Goal: Information Seeking & Learning: Learn about a topic

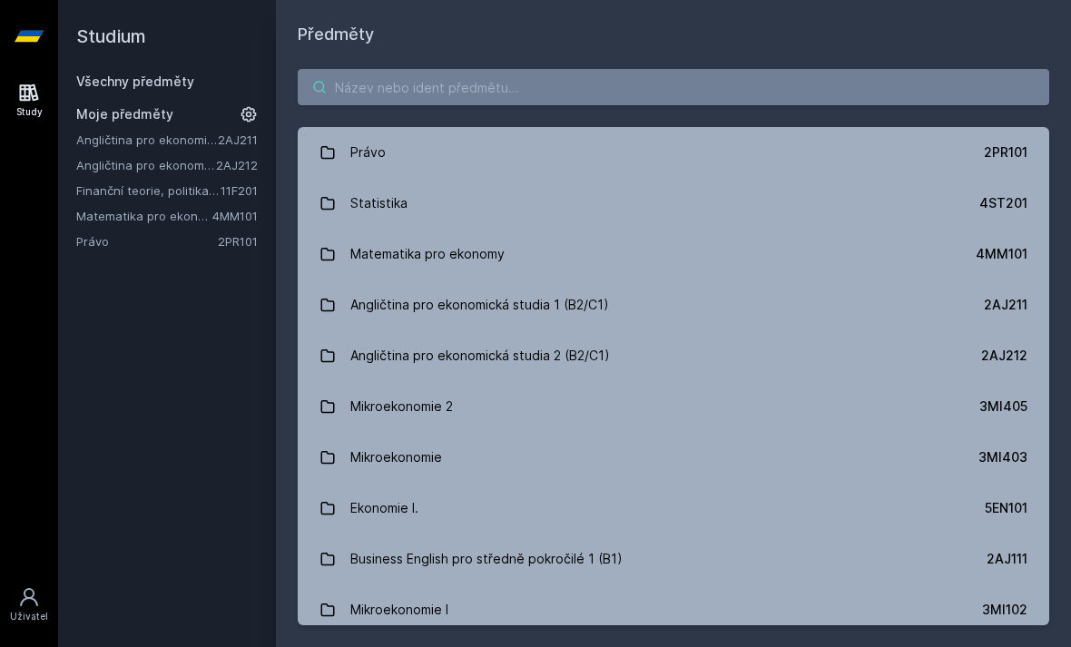
click at [757, 96] on input "search" at bounding box center [674, 87] width 752 height 36
type input "@"
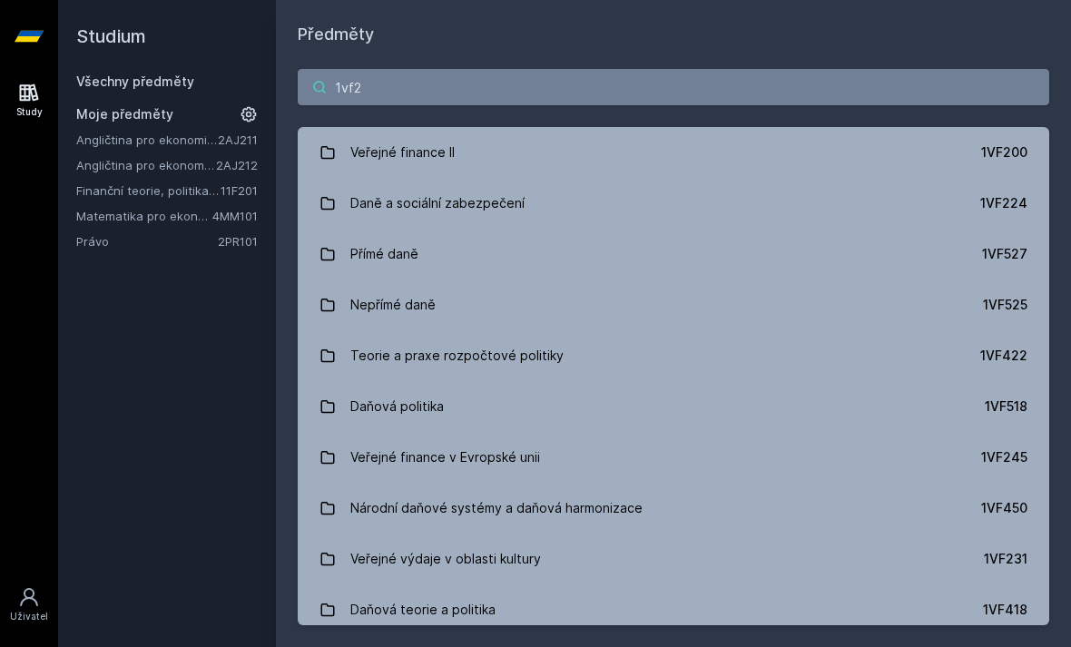
type input "1vf22"
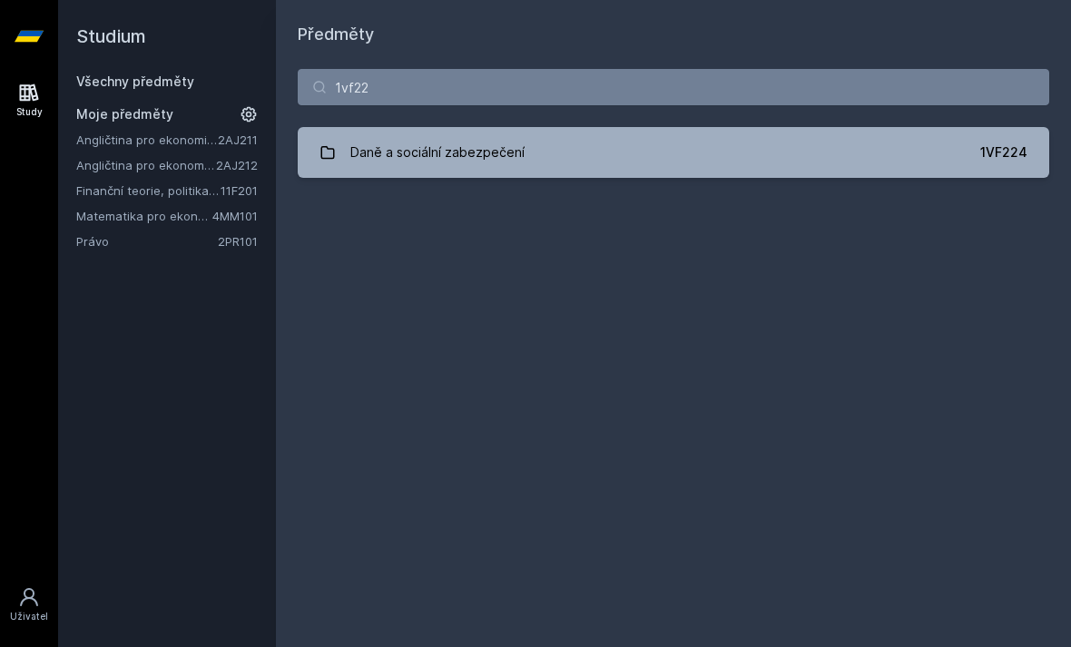
click at [541, 154] on link "Daně a sociální zabezpečení 1VF224" at bounding box center [674, 152] width 752 height 51
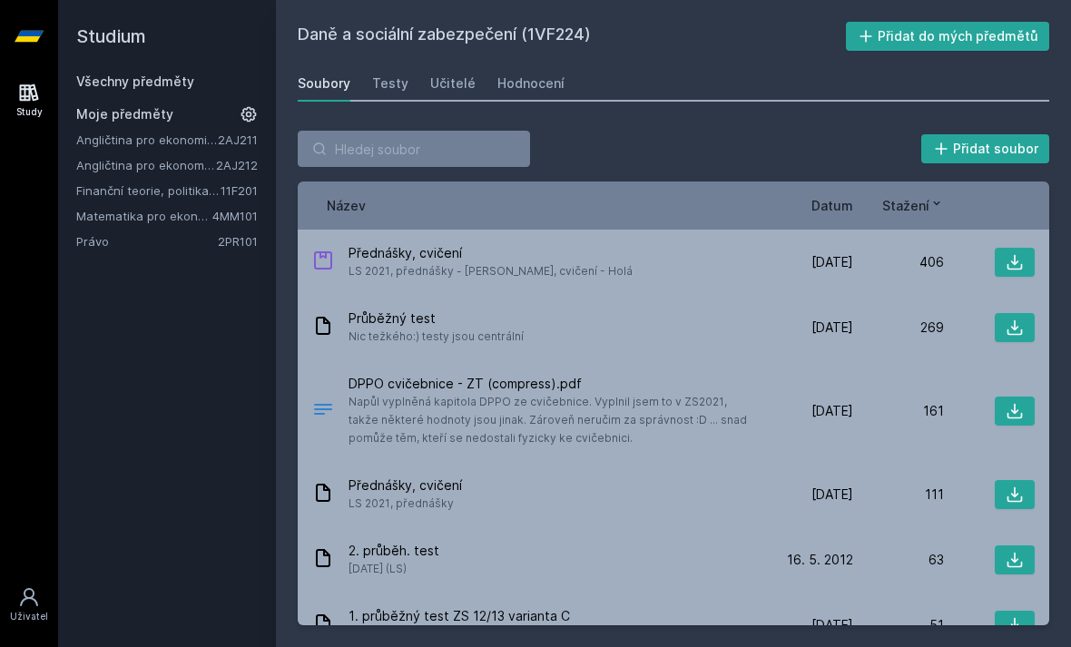
click at [688, 336] on div "Průběžný test Nic težkého:) testy jsou centrální" at bounding box center [537, 328] width 450 height 36
click at [1019, 323] on icon at bounding box center [1015, 328] width 18 height 18
click at [384, 74] on div "Testy" at bounding box center [390, 83] width 36 height 18
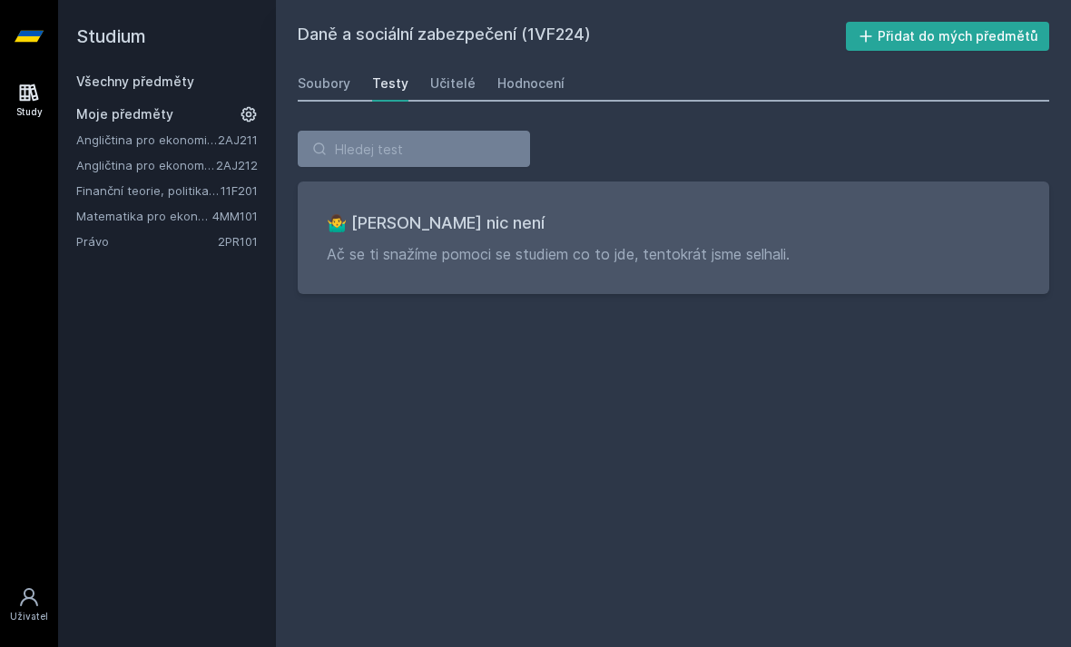
click at [386, 85] on div "Testy" at bounding box center [390, 83] width 36 height 18
click at [455, 80] on div "Učitelé" at bounding box center [452, 83] width 45 height 18
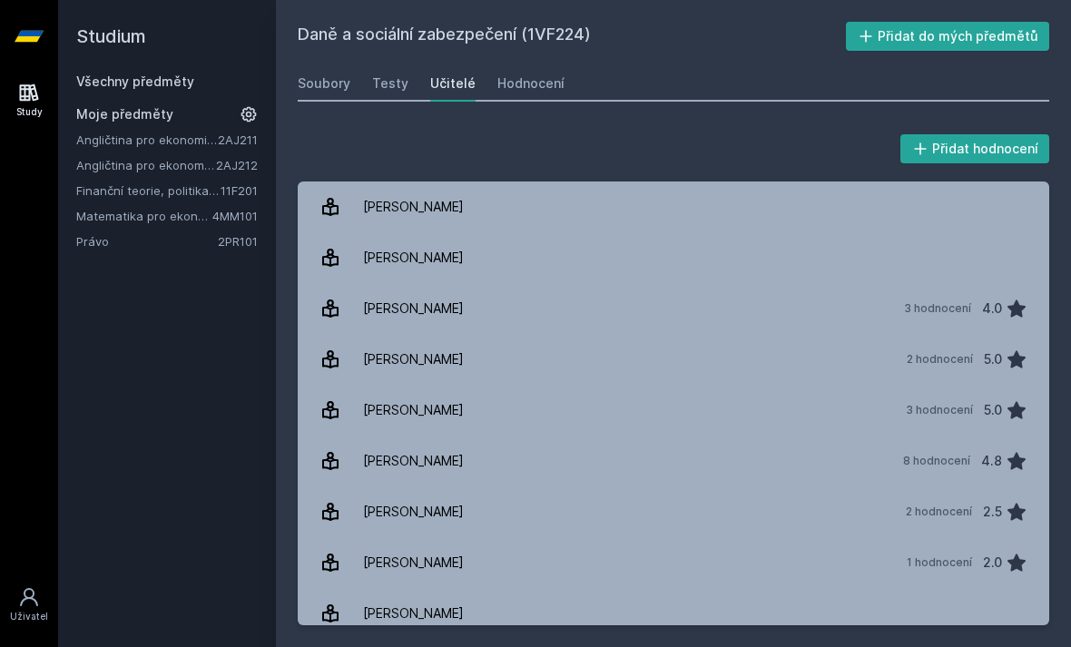
click at [534, 76] on div "Hodnocení" at bounding box center [531, 83] width 67 height 18
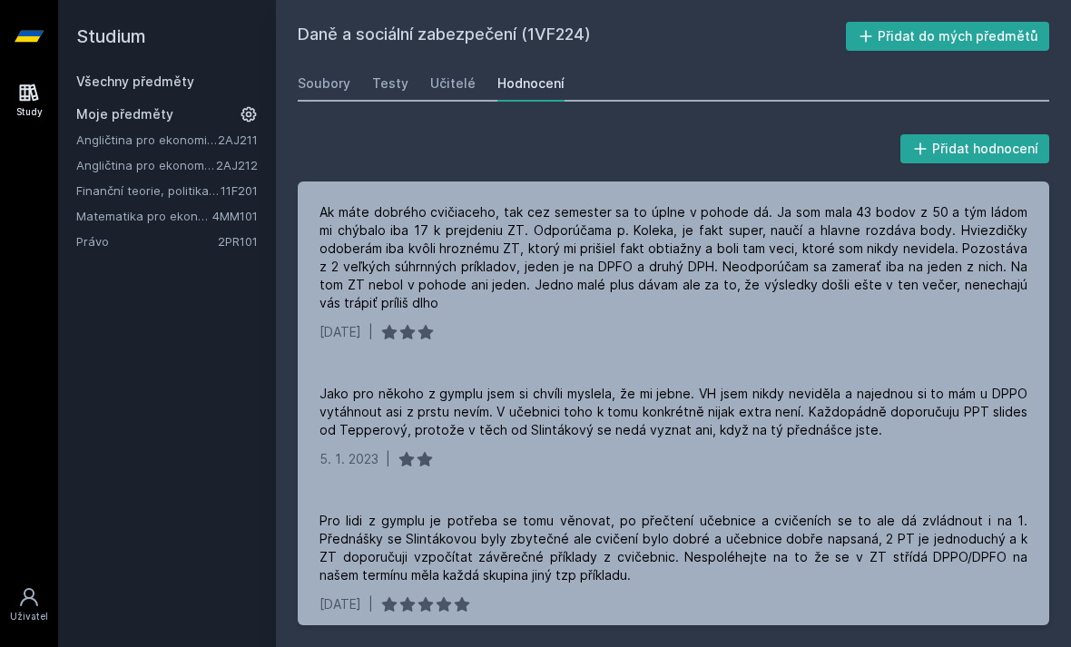
click at [518, 36] on h2 "Daně a sociální zabezpečení (1VF224)" at bounding box center [572, 36] width 548 height 29
click at [530, 35] on h2 "Daně a sociální zabezpečení (1VF224)" at bounding box center [572, 36] width 548 height 29
click at [109, 53] on h2 "Studium" at bounding box center [167, 36] width 182 height 73
click at [95, 34] on h2 "Studium" at bounding box center [167, 36] width 182 height 73
click at [389, 32] on h2 "Daně a sociální zabezpečení (1VF224)" at bounding box center [572, 36] width 548 height 29
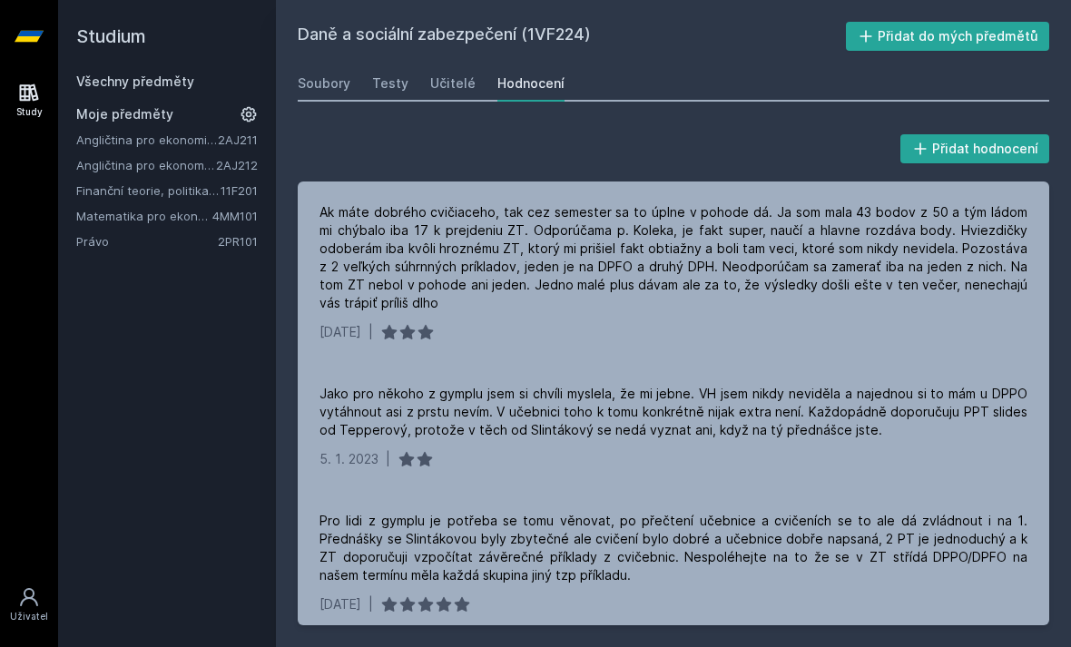
scroll to position [-3, 0]
click at [99, 76] on link "Všechny předměty" at bounding box center [135, 81] width 118 height 15
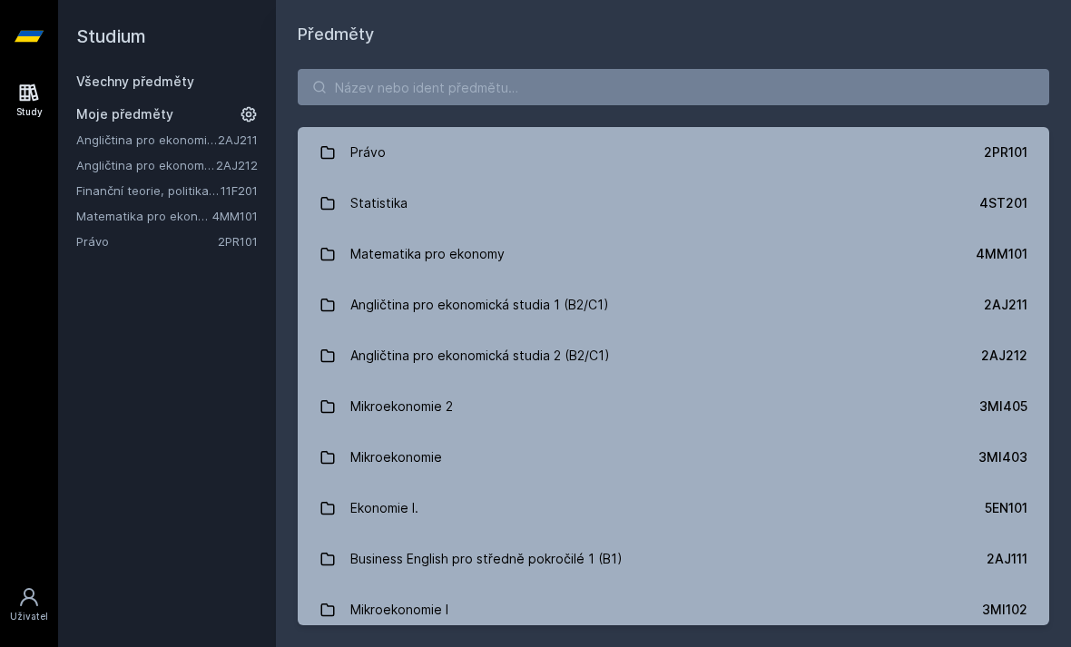
click at [118, 83] on link "Všechny předměty" at bounding box center [135, 81] width 118 height 15
click at [579, 99] on input "search" at bounding box center [674, 87] width 752 height 36
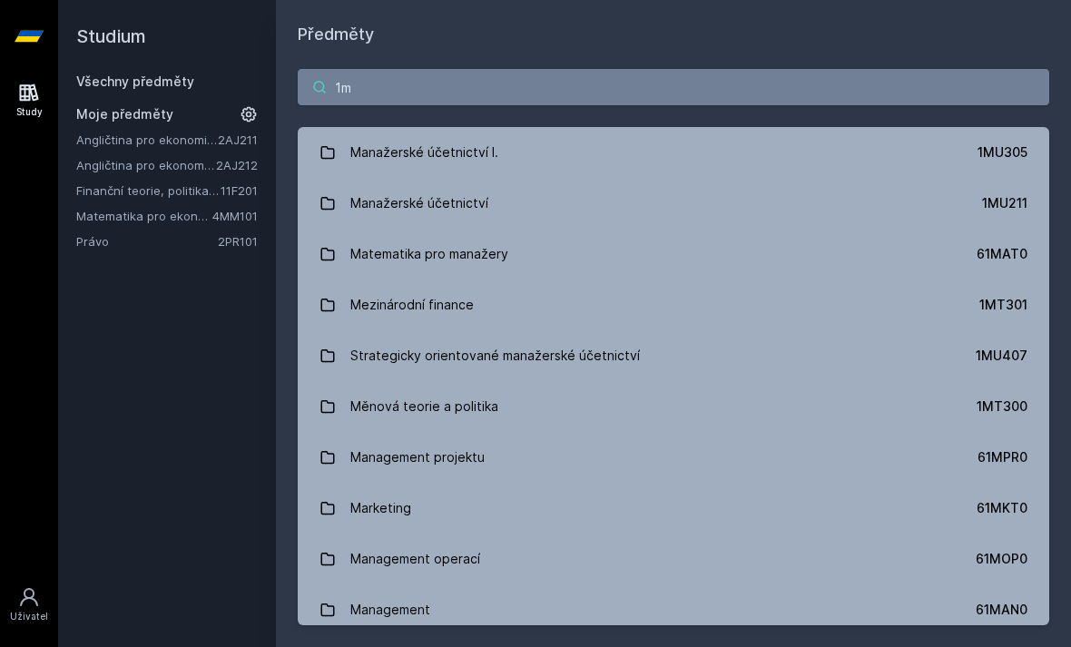
type input "1mt"
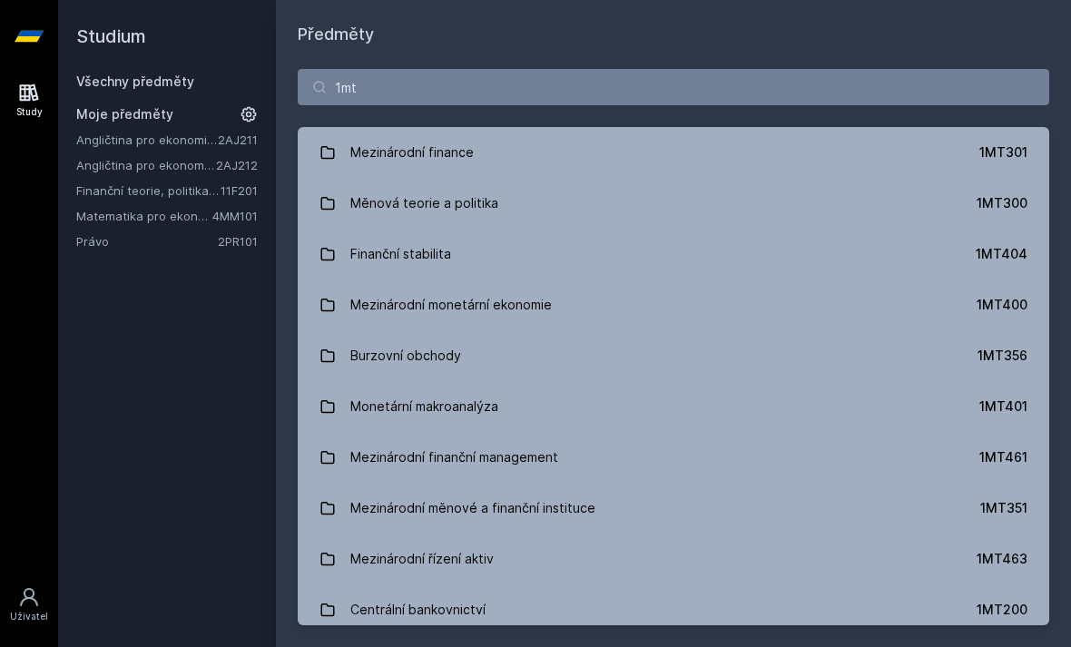
click at [799, 186] on link "Měnová teorie a politika 1MT300" at bounding box center [674, 203] width 752 height 51
